Goal: Transaction & Acquisition: Purchase product/service

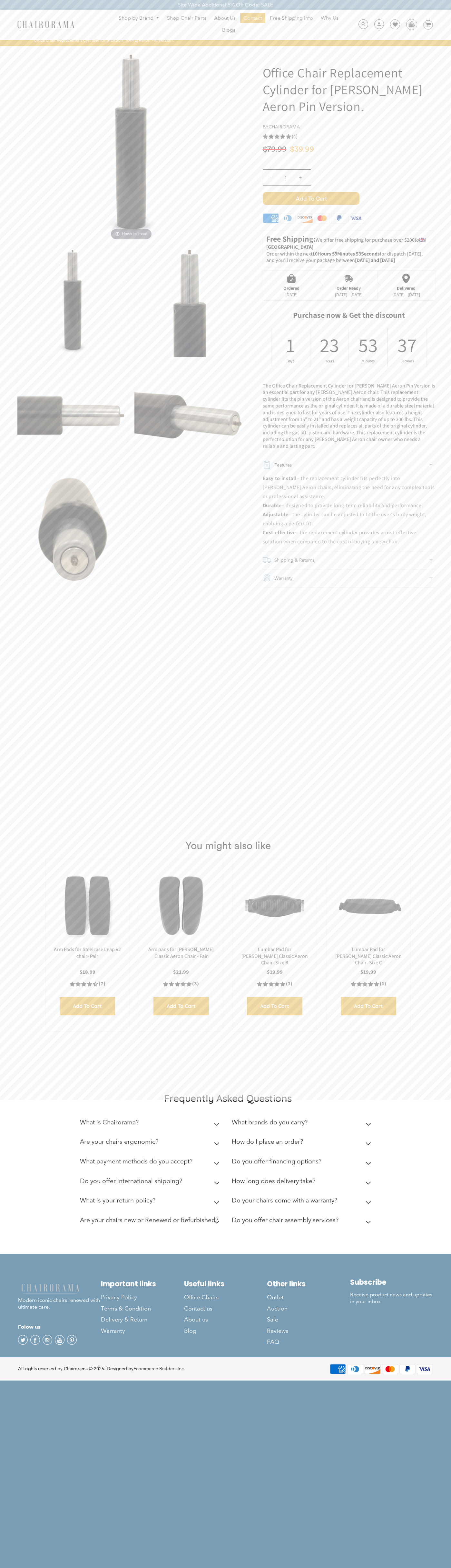
click at [311, 198] on span "Add to Cart" at bounding box center [311, 198] width 97 height 13
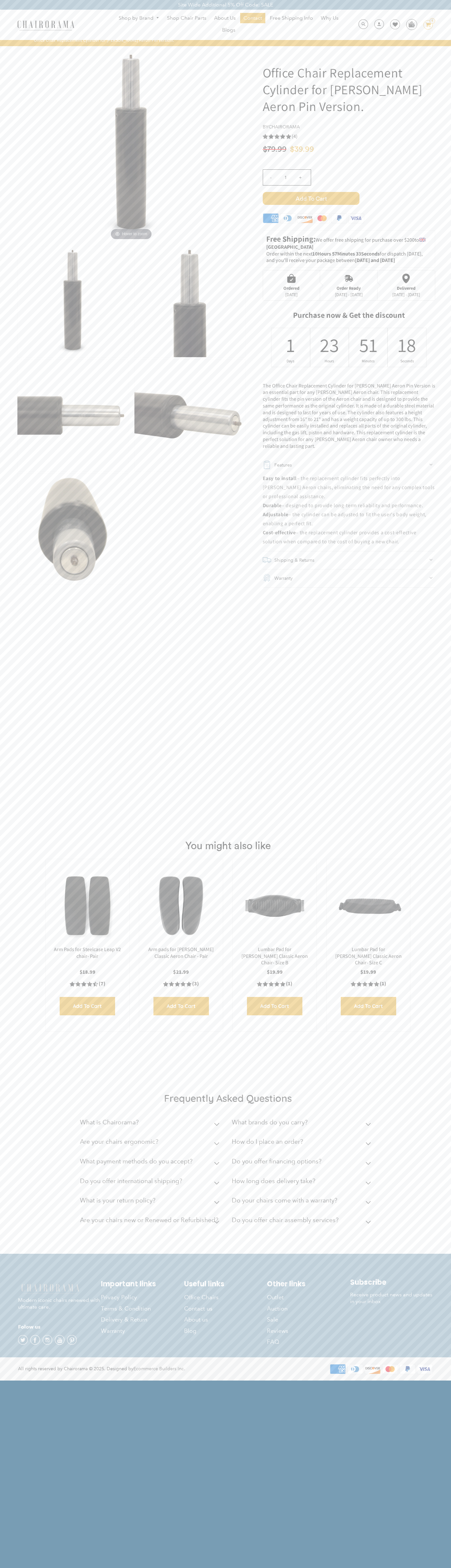
click at [412, 24] on img at bounding box center [412, 24] width 10 height 10
click at [428, 25] on icon at bounding box center [429, 25] width 6 height 4
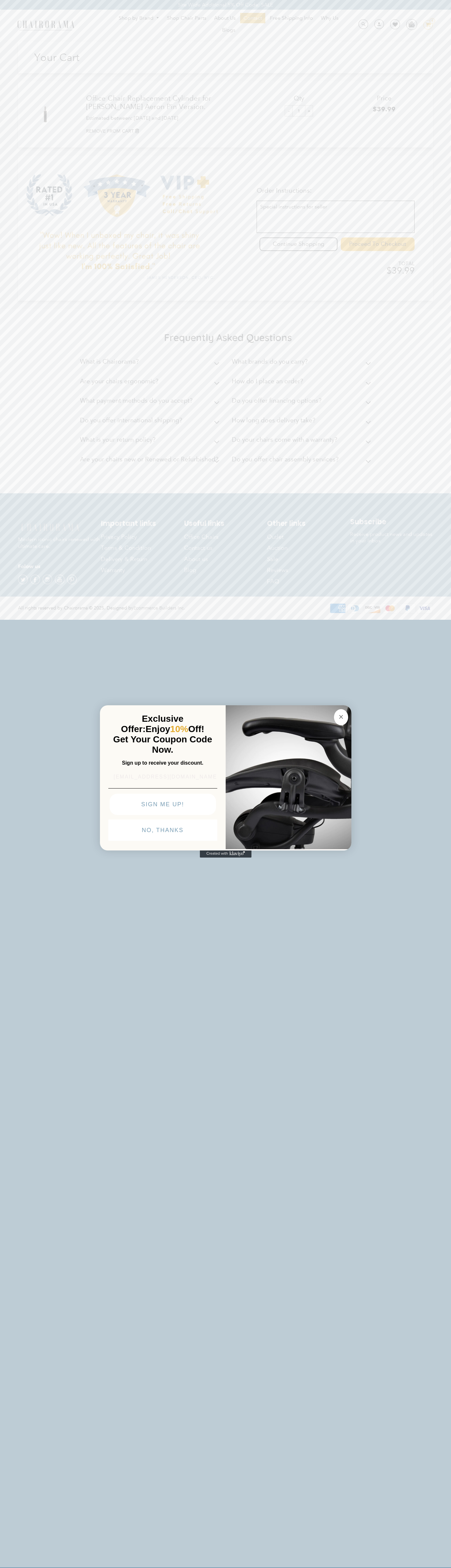
scroll to position [0, 8]
type input "[EMAIL_ADDRESS][DOMAIN_NAME]"
click at [163, 831] on button "NO, THANKS" at bounding box center [163, 830] width 109 height 21
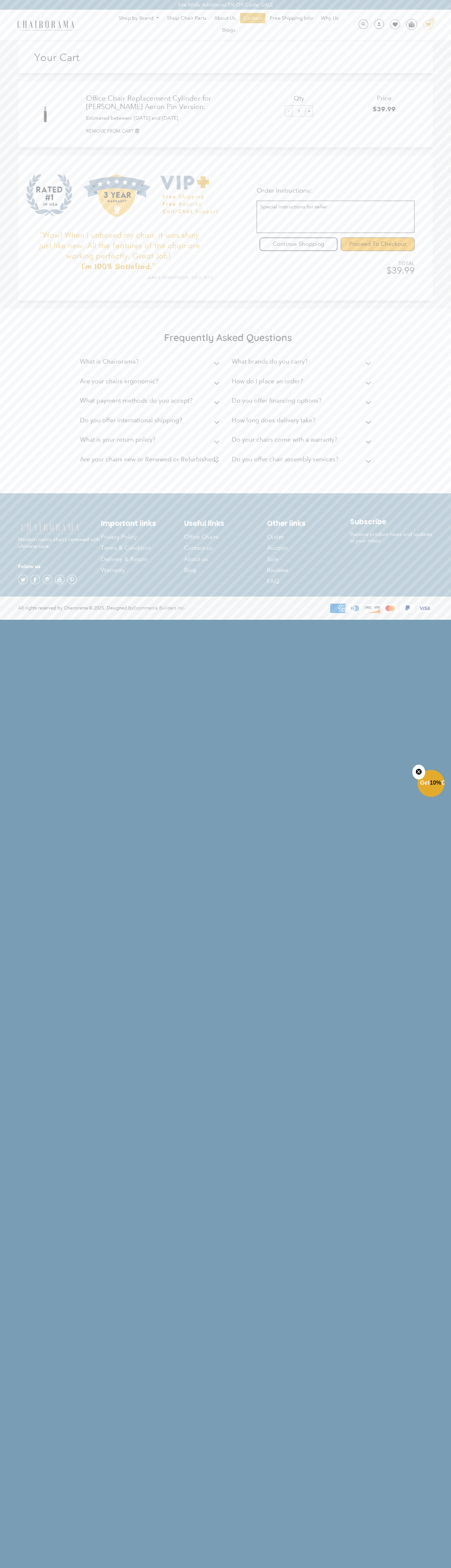
click at [377, 244] on input "Proceed To Checkout" at bounding box center [378, 244] width 74 height 14
